Goal: Check status: Check status

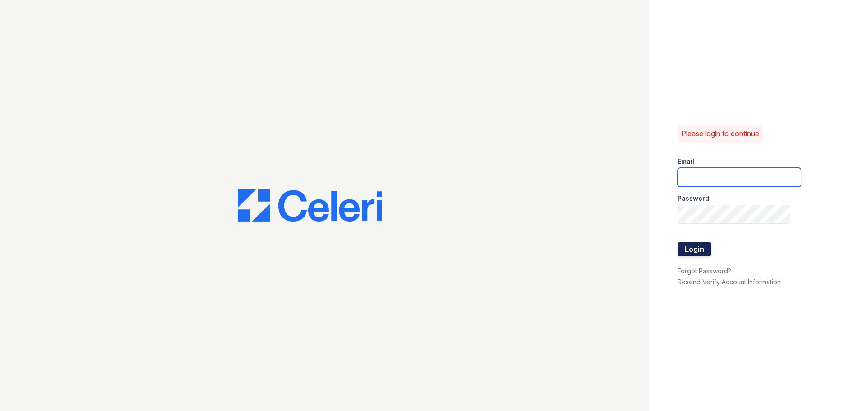
type input "[EMAIL_ADDRESS][DOMAIN_NAME]"
click at [699, 249] on button "Login" at bounding box center [695, 249] width 34 height 14
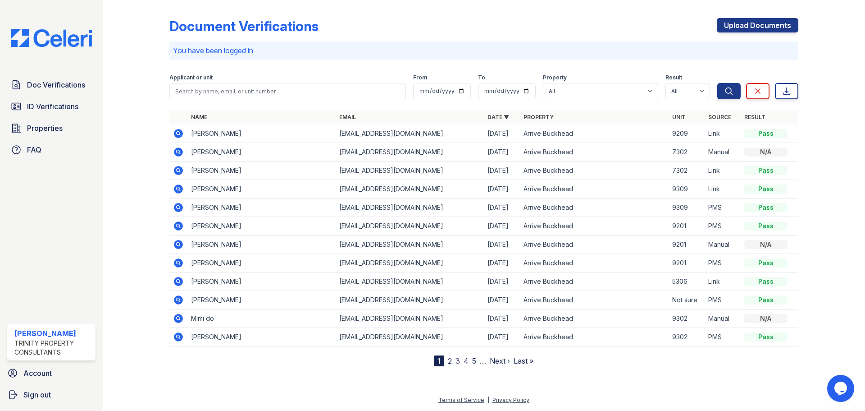
click at [177, 134] on icon at bounding box center [178, 133] width 11 height 11
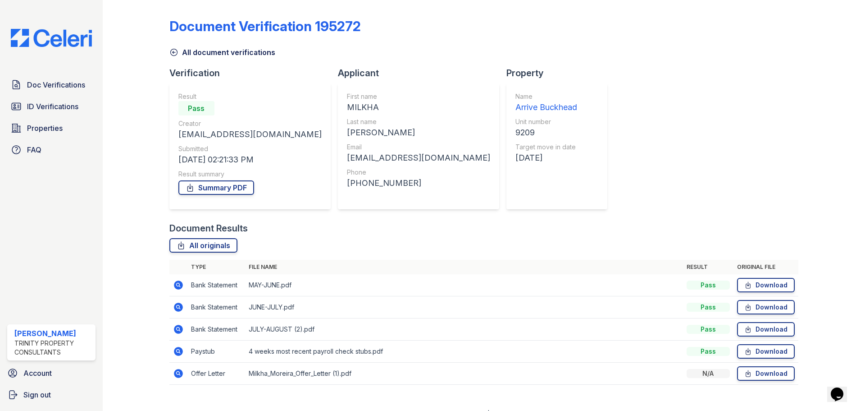
scroll to position [14, 0]
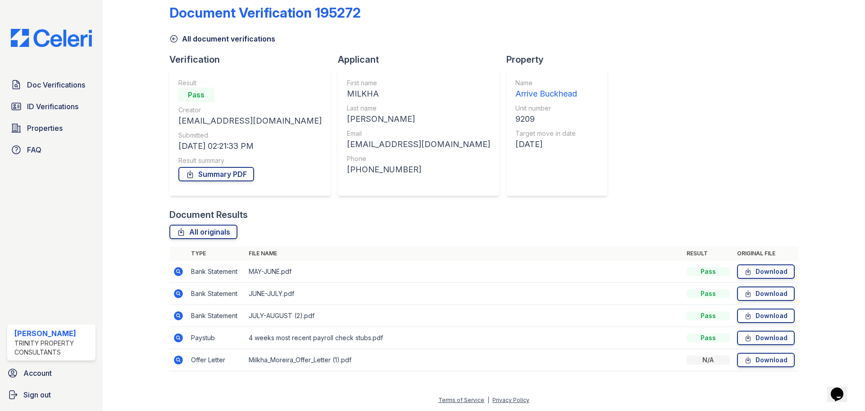
click at [174, 357] on icon at bounding box center [178, 359] width 9 height 9
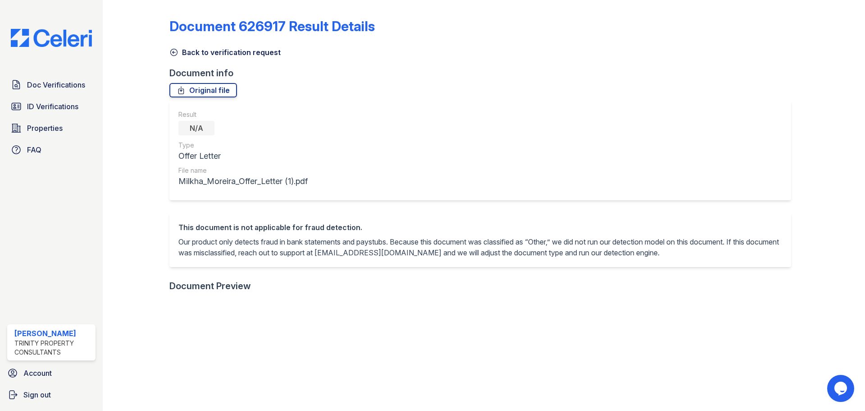
click at [175, 53] on icon at bounding box center [173, 52] width 9 height 9
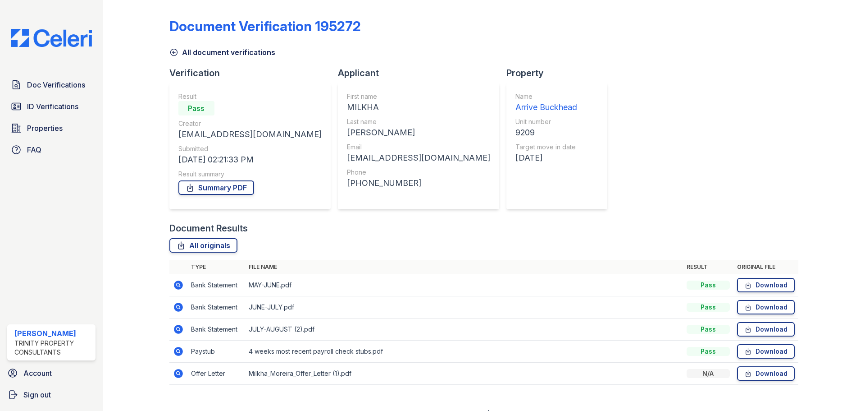
click at [175, 53] on icon at bounding box center [173, 52] width 9 height 9
